Goal: Task Accomplishment & Management: Complete application form

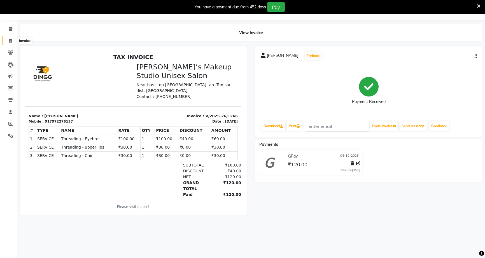
click at [11, 40] on icon at bounding box center [10, 41] width 3 height 4
select select "service"
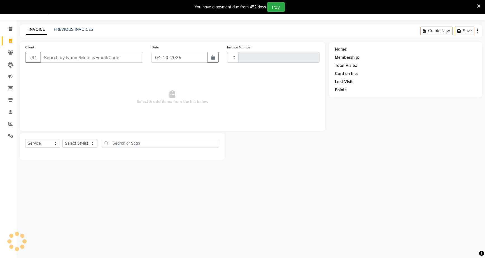
type input "1267"
select select "6543"
type input "8421323486"
click at [136, 56] on span "Add Client" at bounding box center [129, 58] width 22 height 6
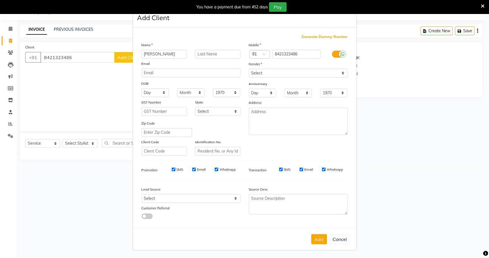
click at [143, 54] on input "[PERSON_NAME]" at bounding box center [163, 54] width 45 height 9
click at [144, 54] on input "[PERSON_NAME]" at bounding box center [163, 54] width 45 height 9
type input "[PERSON_NAME]"
click at [193, 54] on div at bounding box center [218, 54] width 54 height 9
click at [196, 53] on input "text" at bounding box center [217, 54] width 45 height 9
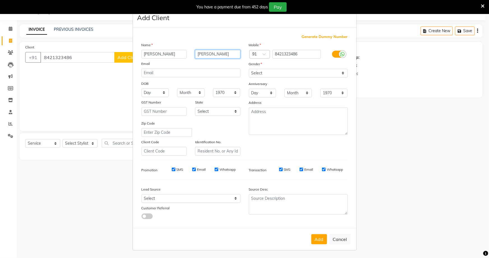
type input "[PERSON_NAME]"
click at [311, 75] on select "Select [DEMOGRAPHIC_DATA] [DEMOGRAPHIC_DATA] Other Prefer Not To Say" at bounding box center [298, 73] width 99 height 9
select select "[DEMOGRAPHIC_DATA]"
click at [249, 69] on select "Select [DEMOGRAPHIC_DATA] [DEMOGRAPHIC_DATA] Other Prefer Not To Say" at bounding box center [298, 73] width 99 height 9
click at [322, 238] on button "Add" at bounding box center [319, 239] width 16 height 10
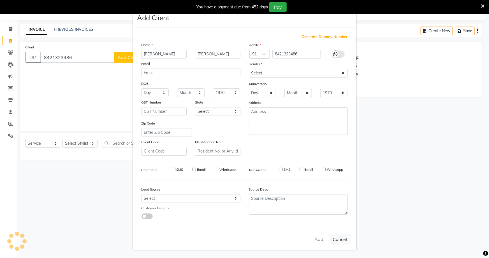
select select
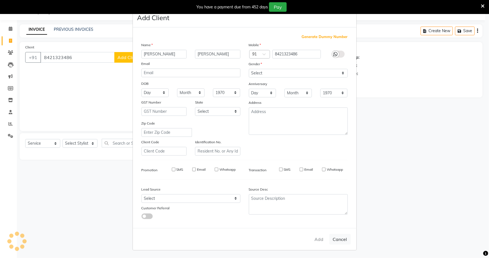
select select
checkbox input "false"
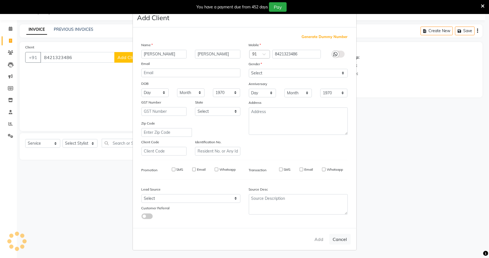
checkbox input "false"
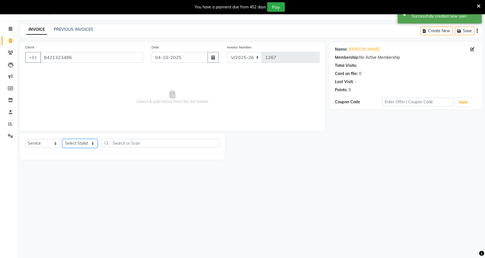
click at [69, 143] on select "Select Stylist ajay [PERSON_NAME] [PERSON_NAME] chavake [PERSON_NAME] rekha [PE…" at bounding box center [79, 143] width 35 height 9
select select "60553"
click at [62, 139] on select "Select Stylist ajay [PERSON_NAME] [PERSON_NAME] chavake [PERSON_NAME] rekha [PE…" at bounding box center [79, 143] width 35 height 9
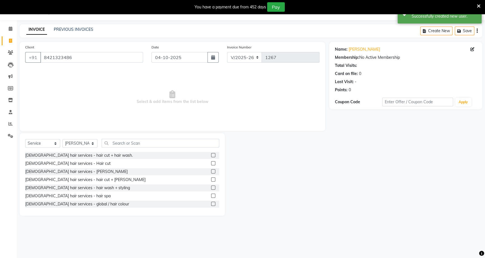
click at [211, 172] on label at bounding box center [213, 171] width 4 height 4
click at [211, 172] on input "checkbox" at bounding box center [213, 172] width 4 height 4
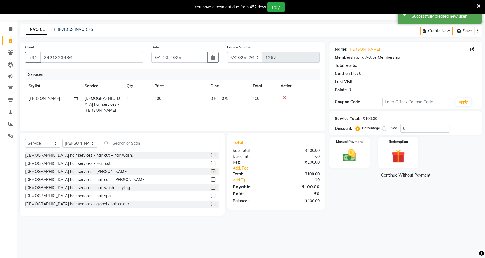
checkbox input "false"
click at [217, 96] on div "0 F | 0 %" at bounding box center [228, 99] width 35 height 6
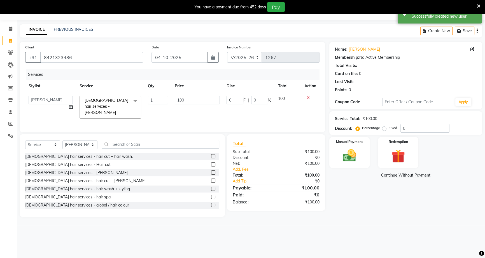
click at [226, 97] on td "0 F | 0 %" at bounding box center [249, 107] width 52 height 30
click at [228, 98] on input "0" at bounding box center [235, 100] width 17 height 9
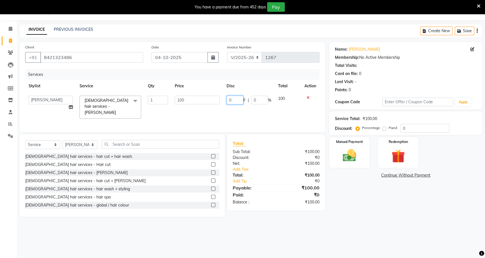
type input "40"
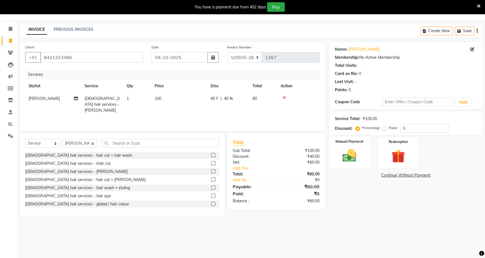
click at [360, 150] on img at bounding box center [349, 156] width 23 height 16
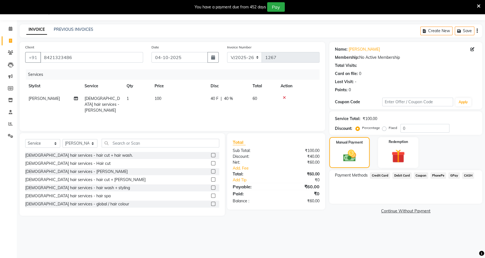
click at [442, 175] on span "PhonePe" at bounding box center [439, 176] width 16 height 6
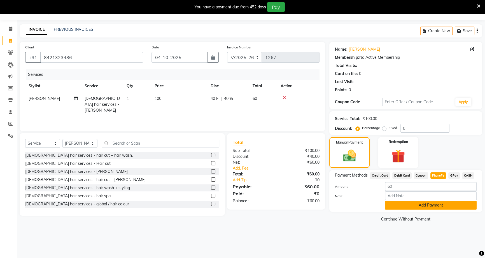
click at [440, 204] on button "Add Payment" at bounding box center [431, 205] width 92 height 9
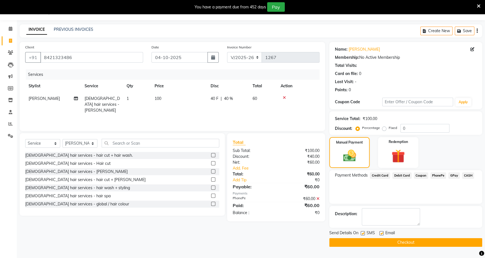
click at [392, 239] on button "Checkout" at bounding box center [405, 242] width 153 height 9
